Goal: Information Seeking & Learning: Learn about a topic

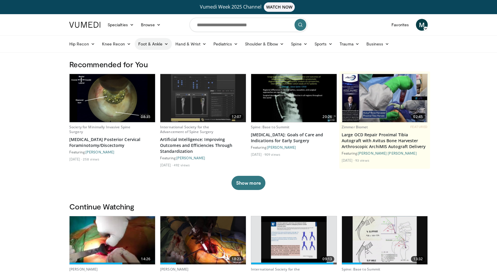
click at [155, 41] on link "Foot & Ankle" at bounding box center [153, 44] width 37 height 12
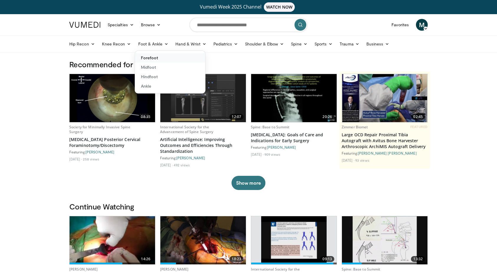
click at [155, 57] on link "Forefoot" at bounding box center [170, 57] width 70 height 9
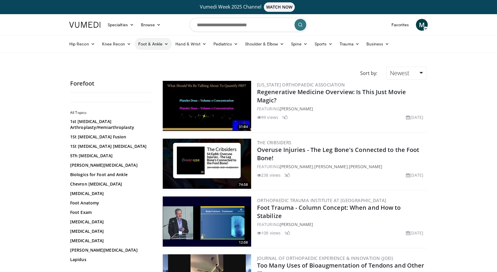
click at [155, 46] on link "Foot & Ankle" at bounding box center [153, 44] width 37 height 12
click at [147, 68] on link "Midfoot" at bounding box center [170, 67] width 70 height 9
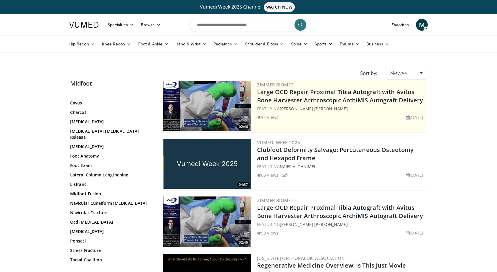
scroll to position [29, 0]
click at [89, 153] on link "Foot Anatomy" at bounding box center [110, 156] width 80 height 6
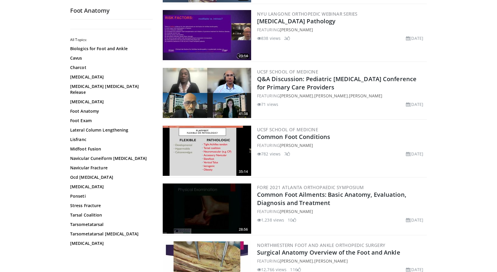
scroll to position [849, 0]
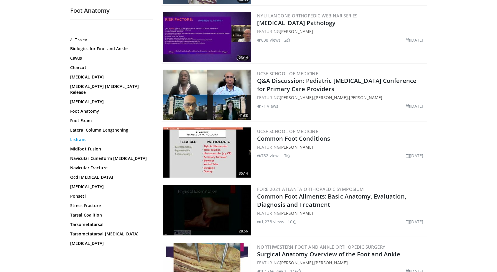
click at [81, 137] on link "Lisfranc" at bounding box center [110, 140] width 80 height 6
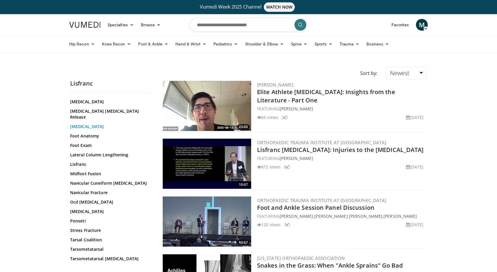
scroll to position [47, 0]
click at [89, 172] on link "Midfoot Fusion" at bounding box center [110, 175] width 80 height 6
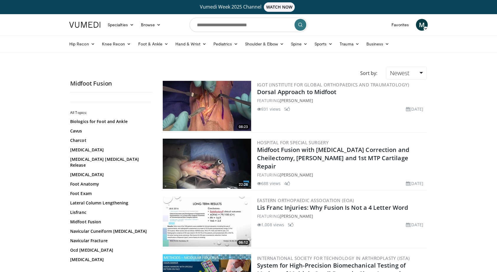
click at [217, 118] on img at bounding box center [207, 106] width 88 height 50
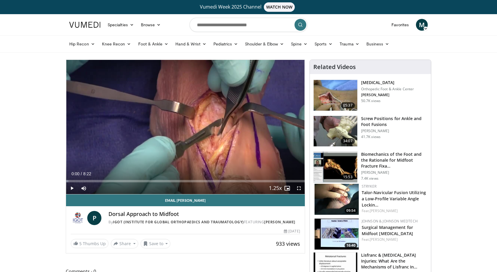
click at [298, 189] on span "Video Player" at bounding box center [299, 188] width 12 height 12
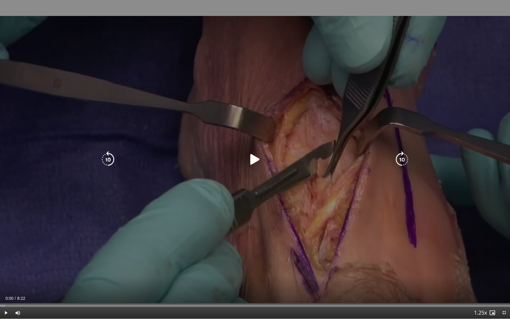
click at [251, 189] on div "10 seconds Tap to unmute" at bounding box center [255, 159] width 510 height 318
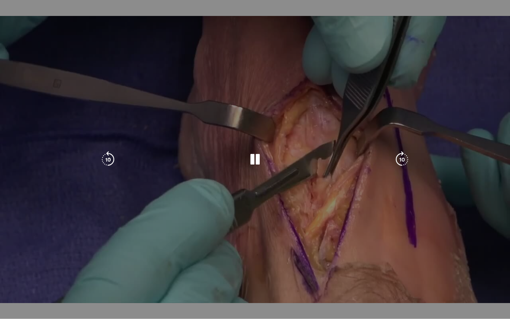
click at [427, 81] on div "10 seconds Tap to unmute" at bounding box center [255, 159] width 510 height 318
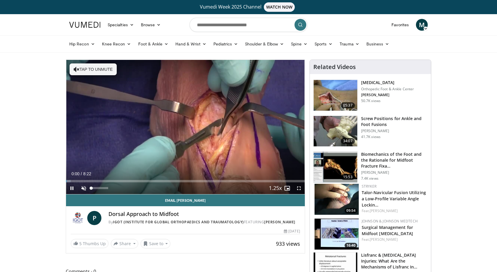
click at [84, 189] on span "Video Player" at bounding box center [84, 188] width 12 height 12
click at [303, 189] on span "Video Player" at bounding box center [299, 188] width 12 height 12
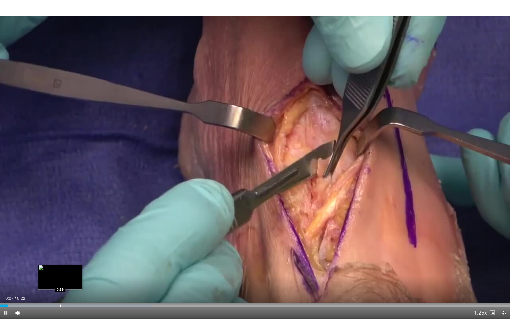
click at [60, 272] on div "Loaded : 29.86% 0:07 0:59" at bounding box center [255, 304] width 510 height 6
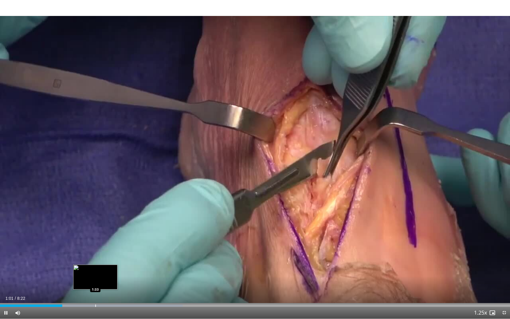
click at [95, 272] on div "Progress Bar" at bounding box center [95, 305] width 1 height 2
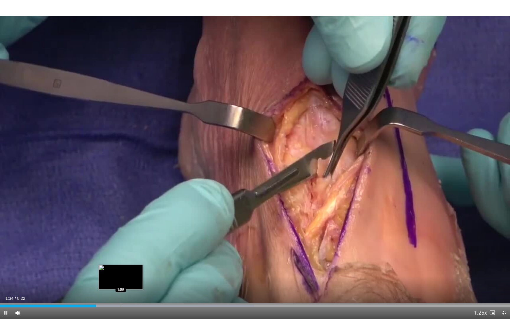
click at [121, 272] on div "Loaded : 49.76% 1:34 1:59" at bounding box center [255, 304] width 510 height 6
click at [140, 272] on div "Progress Bar" at bounding box center [140, 305] width 1 height 2
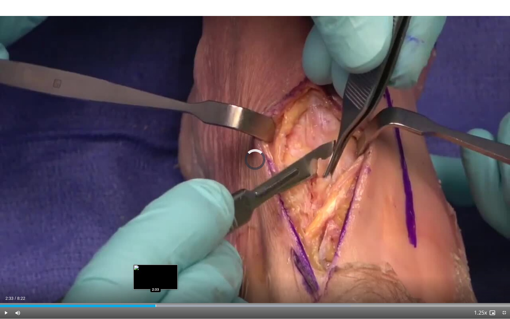
click at [155, 272] on div "Progress Bar" at bounding box center [155, 305] width 1 height 2
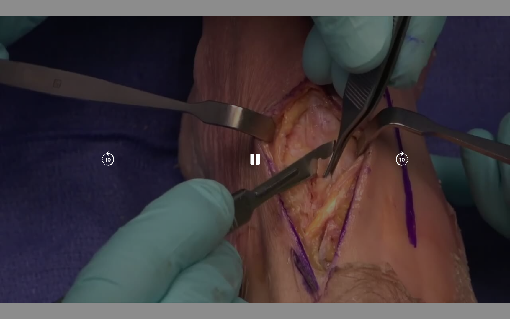
click at [169, 272] on video-js "**********" at bounding box center [255, 159] width 510 height 319
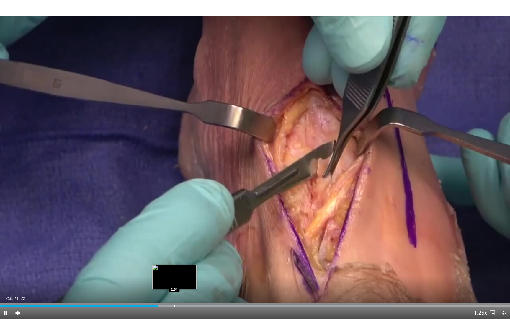
click at [174, 272] on div "Progress Bar" at bounding box center [174, 305] width 1 height 2
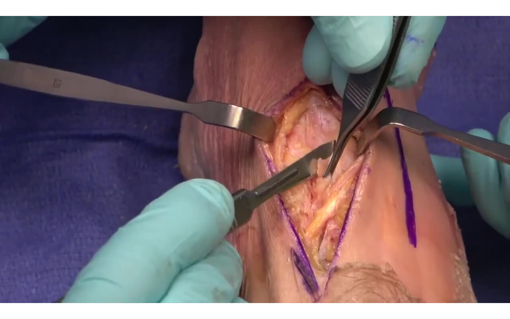
click at [185, 272] on div "10 seconds Tap to unmute" at bounding box center [255, 159] width 510 height 318
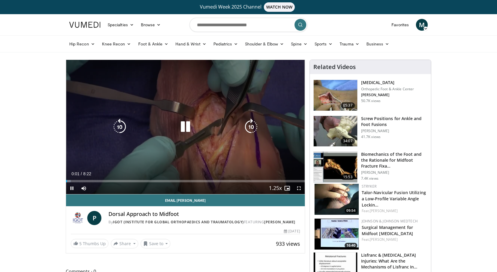
click at [183, 124] on icon "Video Player" at bounding box center [185, 127] width 17 height 17
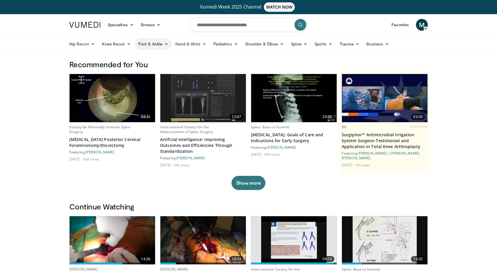
click at [155, 48] on link "Foot & Ankle" at bounding box center [153, 44] width 37 height 12
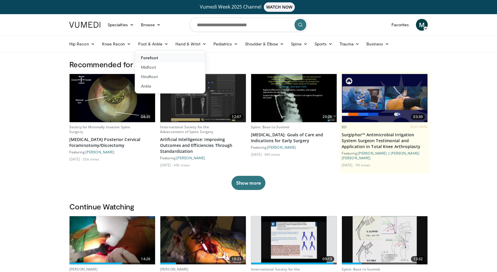
click at [157, 58] on link "Forefoot" at bounding box center [170, 57] width 70 height 9
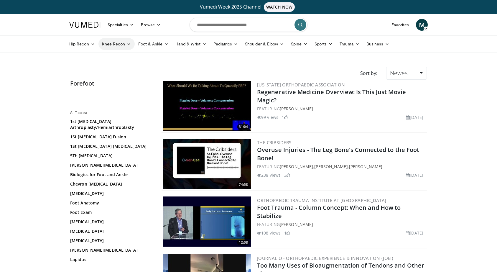
click at [117, 45] on link "Knee Recon" at bounding box center [117, 44] width 36 height 12
click at [360, 46] on link "Trauma" at bounding box center [349, 44] width 27 height 12
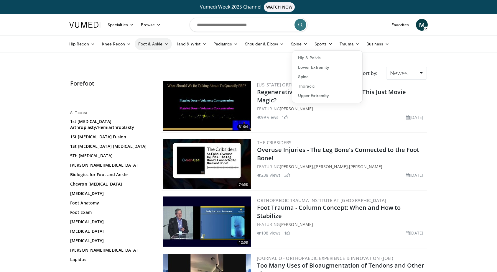
click at [149, 44] on link "Foot & Ankle" at bounding box center [153, 44] width 37 height 12
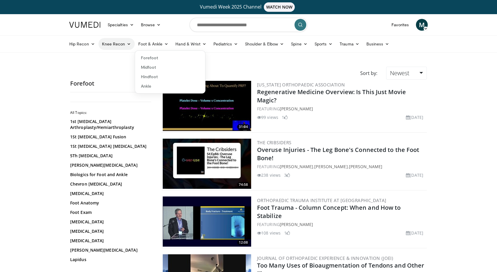
click at [125, 45] on link "Knee Recon" at bounding box center [117, 44] width 36 height 12
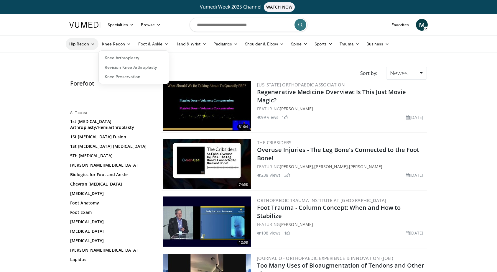
click at [94, 45] on icon at bounding box center [93, 44] width 4 height 4
click at [152, 47] on link "Foot & Ankle" at bounding box center [153, 44] width 37 height 12
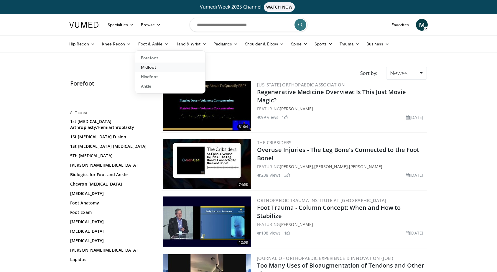
click at [149, 69] on link "Midfoot" at bounding box center [170, 67] width 70 height 9
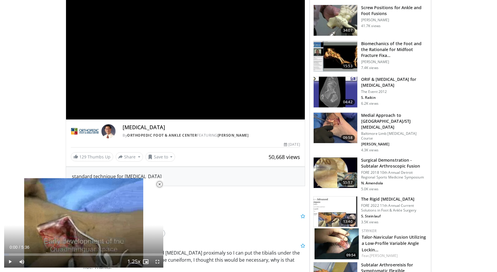
scroll to position [136, 0]
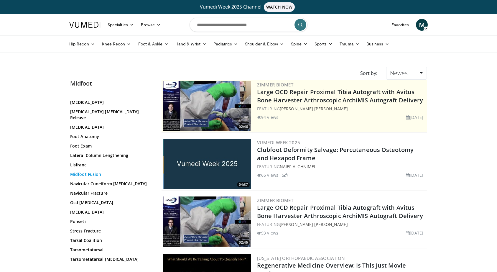
scroll to position [47, 0]
click at [80, 172] on link "Midfoot Fusion" at bounding box center [110, 175] width 80 height 6
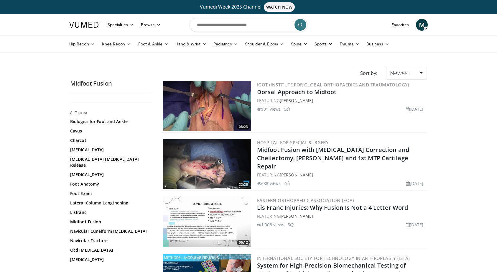
click at [217, 118] on img at bounding box center [207, 106] width 88 height 50
